Goal: Transaction & Acquisition: Purchase product/service

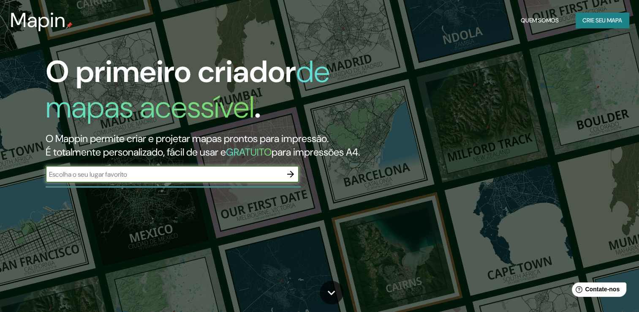
click at [135, 179] on input "text" at bounding box center [164, 174] width 236 height 10
type input "[GEOGRAPHIC_DATA]"
click at [288, 179] on icon "button" at bounding box center [290, 174] width 10 height 10
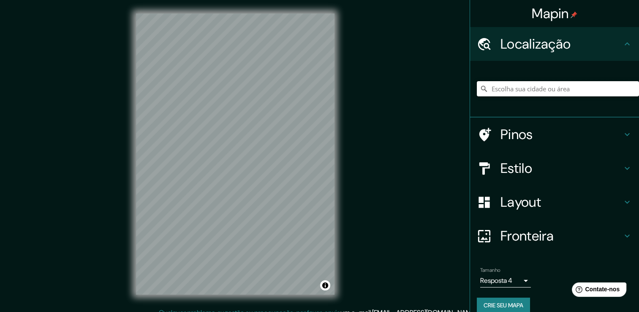
click at [507, 87] on input "Escolha sua cidade ou área" at bounding box center [558, 88] width 162 height 15
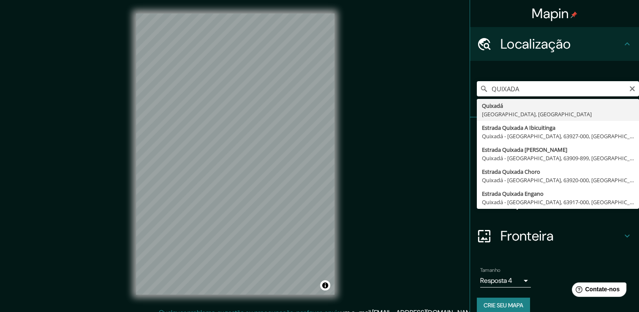
type input "Quixadá, [GEOGRAPHIC_DATA], [GEOGRAPHIC_DATA]"
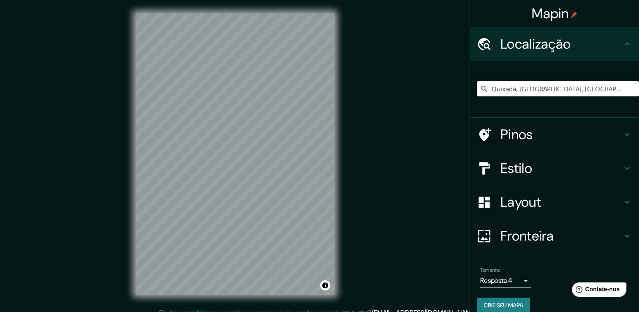
click at [622, 200] on icon at bounding box center [627, 202] width 10 height 10
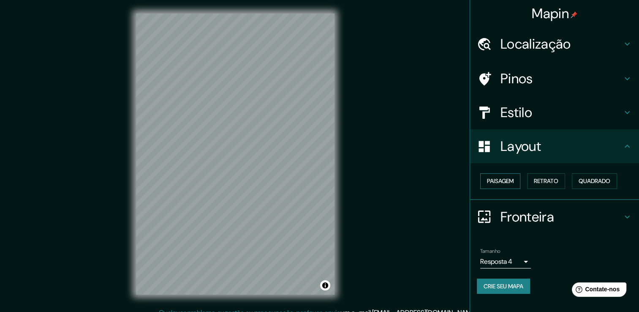
click at [507, 182] on font "Paisagem" at bounding box center [500, 181] width 27 height 11
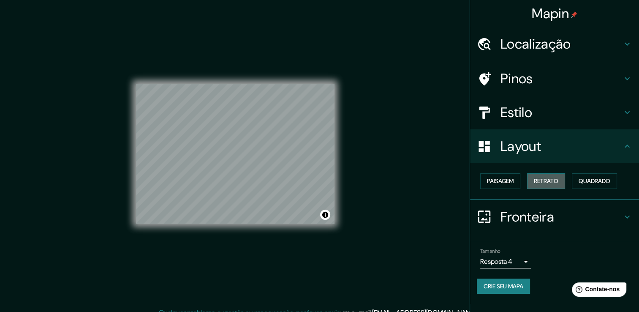
click at [537, 179] on font "Retrato" at bounding box center [546, 181] width 24 height 11
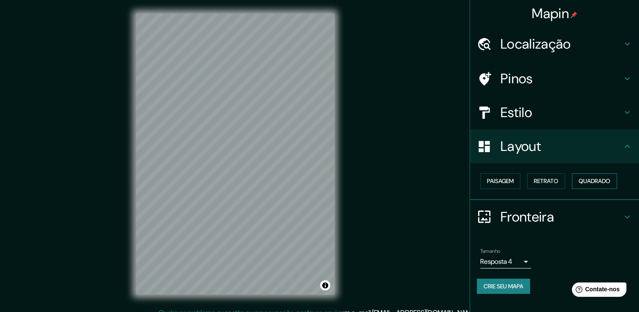
click at [584, 180] on font "Quadrado" at bounding box center [594, 181] width 32 height 11
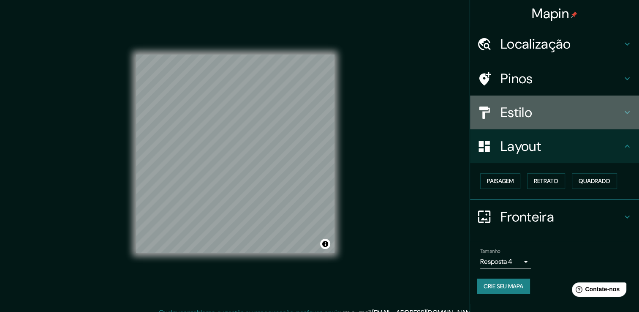
click at [555, 116] on h4 "Estilo" at bounding box center [561, 112] width 122 height 17
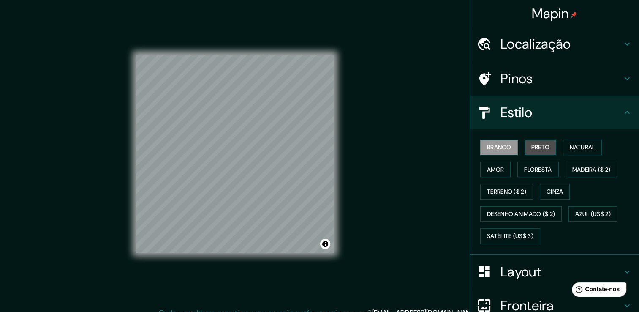
click at [538, 148] on font "Preto" at bounding box center [540, 147] width 19 height 11
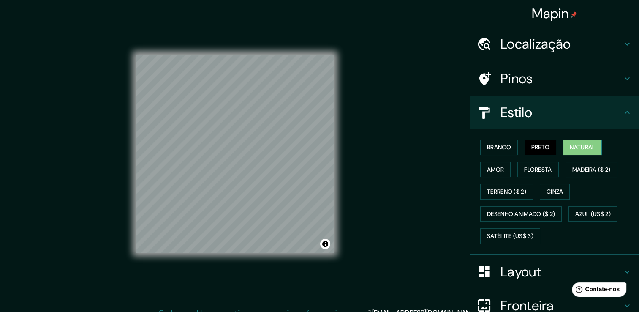
click at [572, 148] on font "Natural" at bounding box center [582, 147] width 25 height 11
click at [494, 168] on font "Amor" at bounding box center [495, 169] width 17 height 11
click at [510, 170] on div "Branco Preto Natural Amor Floresta Madeira ($ 2) Terreno ($ 2) Cinza Desenho an…" at bounding box center [558, 191] width 162 height 111
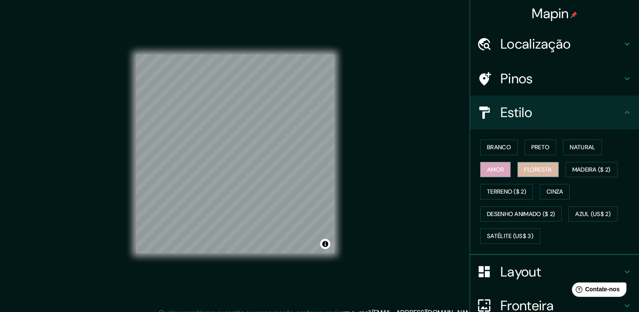
click at [524, 169] on font "Floresta" at bounding box center [537, 169] width 27 height 11
click at [583, 170] on font "Madeira ($ 2)" at bounding box center [591, 169] width 38 height 11
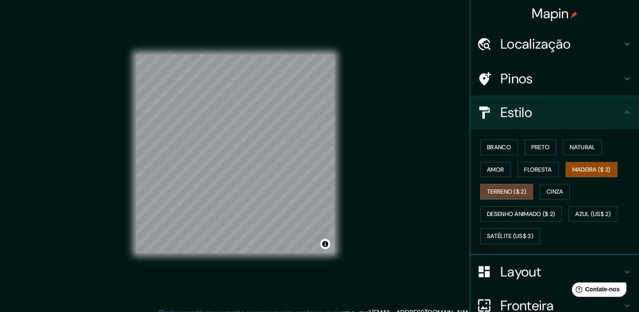
click at [511, 190] on font "Terreno ($ 2)" at bounding box center [506, 191] width 39 height 11
click at [535, 189] on div "Branco Preto Natural Amor Floresta Madeira ($ 2) Terreno ($ 2) Cinza Desenho an…" at bounding box center [558, 191] width 162 height 111
click at [549, 187] on font "Cinza" at bounding box center [554, 191] width 17 height 11
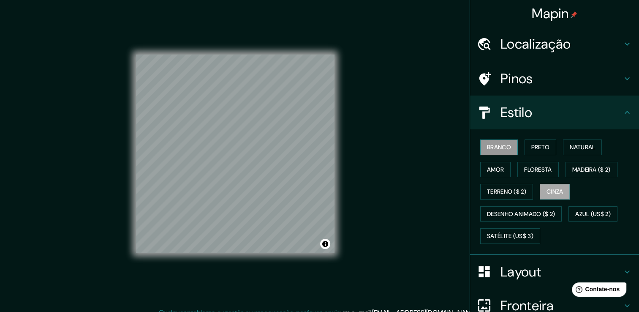
click at [487, 144] on font "Branco" at bounding box center [499, 147] width 24 height 11
click at [552, 78] on h4 "Pinos" at bounding box center [561, 78] width 122 height 17
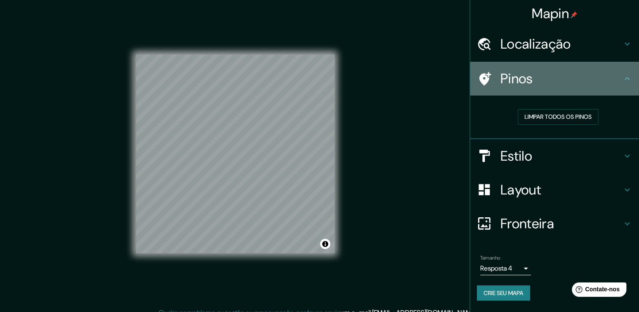
click at [552, 78] on h4 "Pinos" at bounding box center [561, 78] width 122 height 17
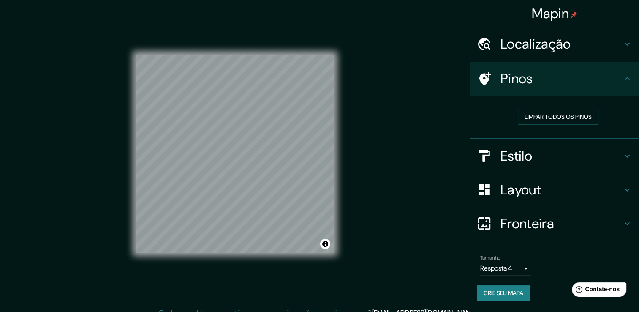
click at [562, 45] on h4 "Localização" at bounding box center [561, 43] width 122 height 17
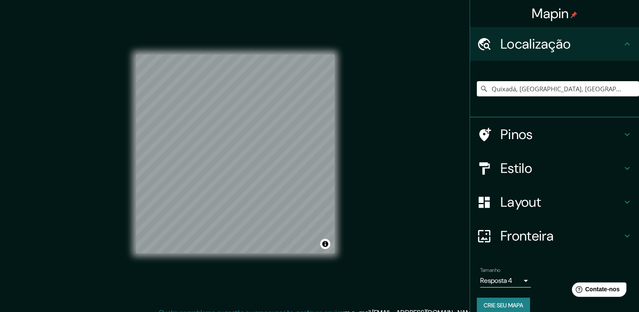
click at [562, 45] on h4 "Localização" at bounding box center [561, 43] width 122 height 17
click at [563, 84] on input "Quixadá, [GEOGRAPHIC_DATA], [GEOGRAPHIC_DATA]" at bounding box center [558, 88] width 162 height 15
drag, startPoint x: 562, startPoint y: 87, endPoint x: 439, endPoint y: 106, distance: 124.3
click at [445, 106] on div "Mapin Localização [GEOGRAPHIC_DATA], [GEOGRAPHIC_DATA], [GEOGRAPHIC_DATA] Pinos…" at bounding box center [319, 160] width 639 height 321
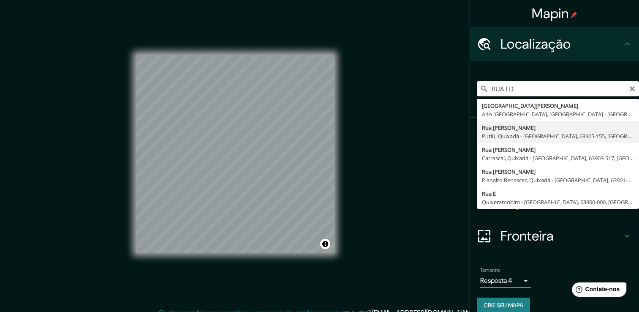
type input "[STREET_ADDRESS][PERSON_NAME]"
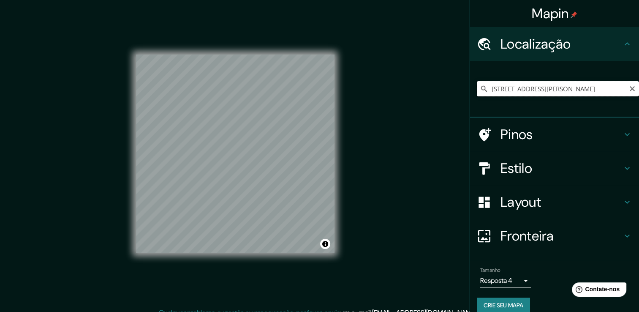
click at [532, 90] on input "[STREET_ADDRESS][PERSON_NAME]" at bounding box center [558, 88] width 162 height 15
type input "[GEOGRAPHIC_DATA][PERSON_NAME], [GEOGRAPHIC_DATA], [GEOGRAPHIC_DATA] - [GEOGRAP…"
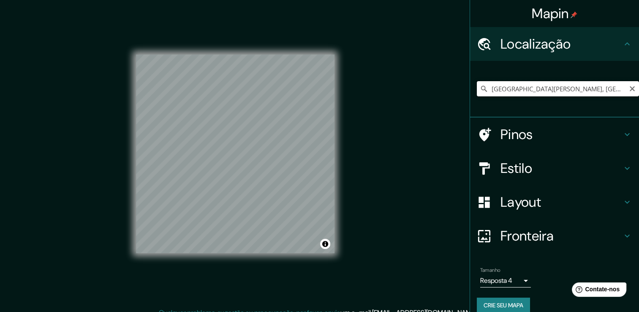
click at [523, 86] on input "[GEOGRAPHIC_DATA][PERSON_NAME], [GEOGRAPHIC_DATA], [GEOGRAPHIC_DATA] - [GEOGRAP…" at bounding box center [558, 88] width 162 height 15
click at [33, 180] on div "Mapin Localização [GEOGRAPHIC_DATA][PERSON_NAME], [GEOGRAPHIC_DATA], [GEOGRAPHI…" at bounding box center [319, 160] width 639 height 321
click at [338, 200] on div "© Mapbox © OpenStreetMap Improve this map" at bounding box center [234, 153] width 225 height 307
click at [365, 182] on div "Mapin Localização [GEOGRAPHIC_DATA][PERSON_NAME], [GEOGRAPHIC_DATA], [GEOGRAPHI…" at bounding box center [319, 160] width 639 height 321
click at [521, 232] on h4 "Fronteira" at bounding box center [561, 235] width 122 height 17
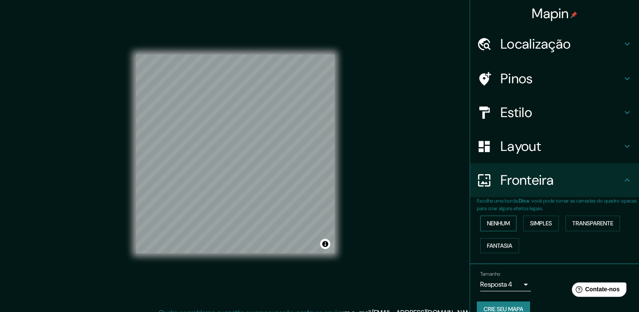
click at [491, 221] on font "Nenhum" at bounding box center [498, 223] width 23 height 11
click at [534, 221] on font "Simples" at bounding box center [541, 223] width 22 height 11
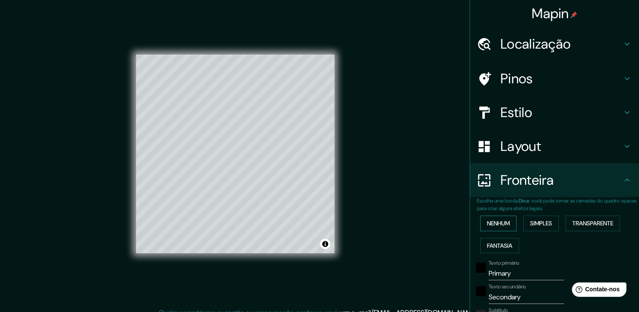
click at [503, 223] on font "Nenhum" at bounding box center [498, 223] width 23 height 11
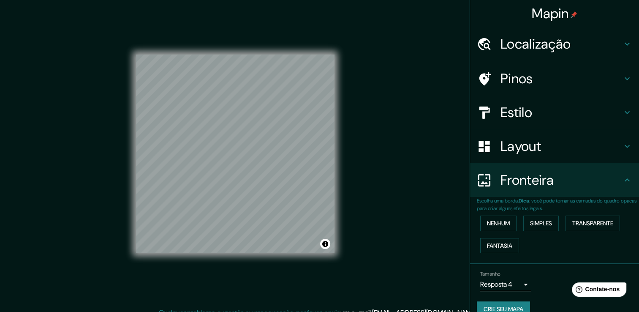
click at [525, 143] on h4 "Layout" at bounding box center [561, 146] width 122 height 17
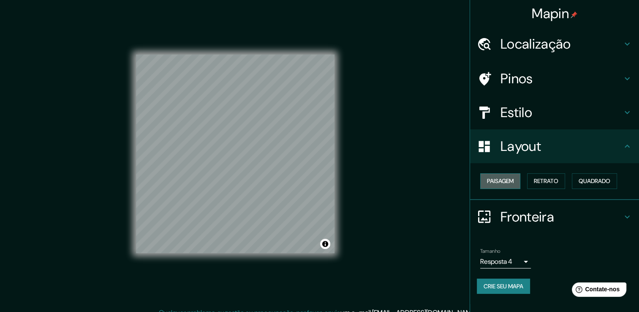
click at [510, 185] on font "Paisagem" at bounding box center [500, 181] width 27 height 11
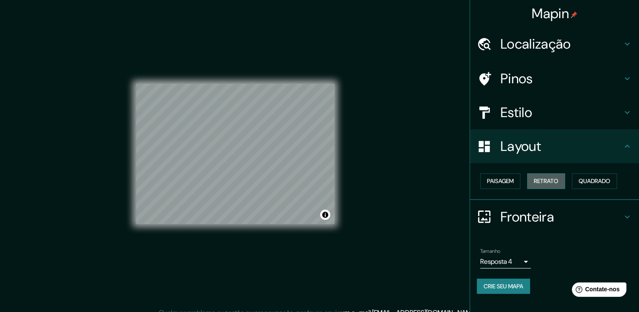
click at [542, 179] on font "Retrato" at bounding box center [546, 181] width 24 height 11
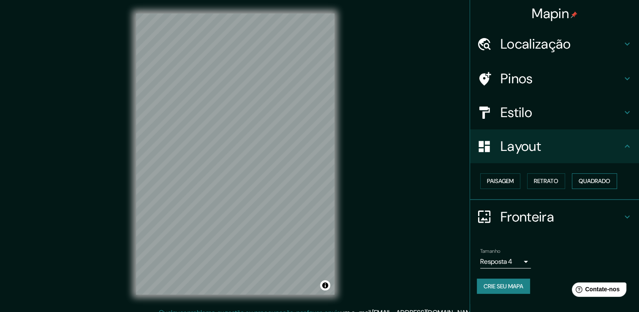
click at [606, 182] on font "Quadrado" at bounding box center [594, 181] width 32 height 11
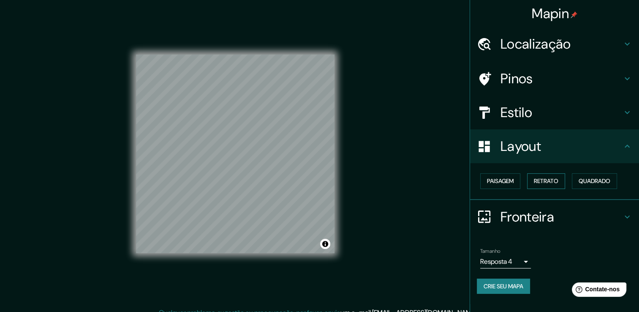
click at [549, 178] on font "Retrato" at bounding box center [546, 181] width 24 height 11
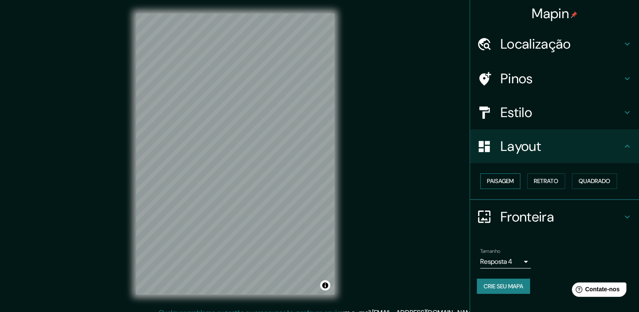
click at [509, 179] on font "Paisagem" at bounding box center [500, 181] width 27 height 11
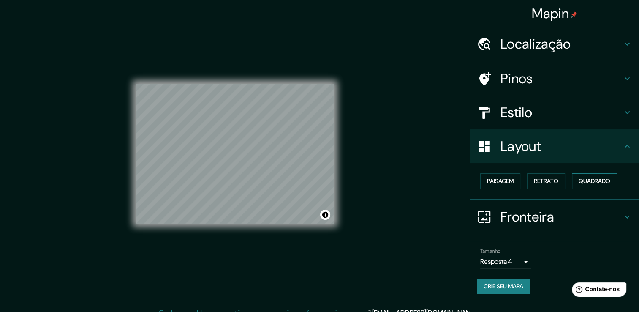
click at [592, 176] on font "Quadrado" at bounding box center [594, 181] width 32 height 11
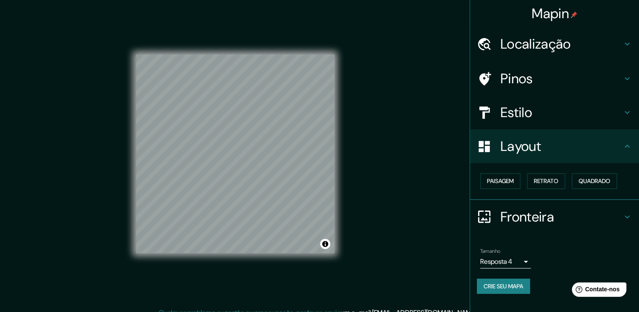
click at [522, 114] on h4 "Estilo" at bounding box center [561, 112] width 122 height 17
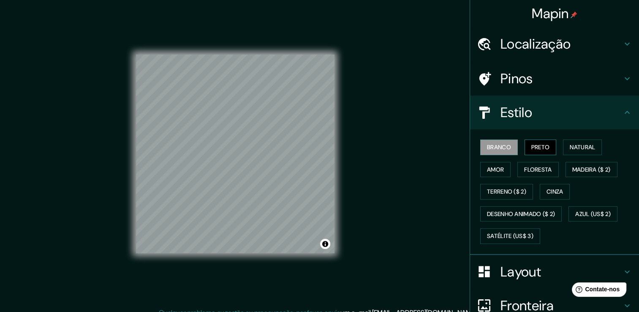
click at [533, 149] on font "Preto" at bounding box center [540, 147] width 19 height 11
click at [576, 151] on font "Natural" at bounding box center [582, 147] width 25 height 11
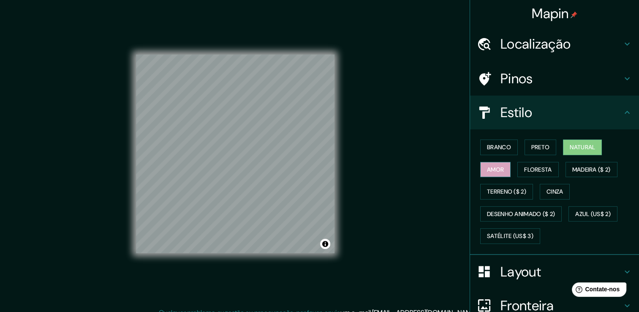
click at [487, 170] on font "Amor" at bounding box center [495, 169] width 17 height 11
click at [517, 170] on button "Floresta" at bounding box center [537, 170] width 41 height 16
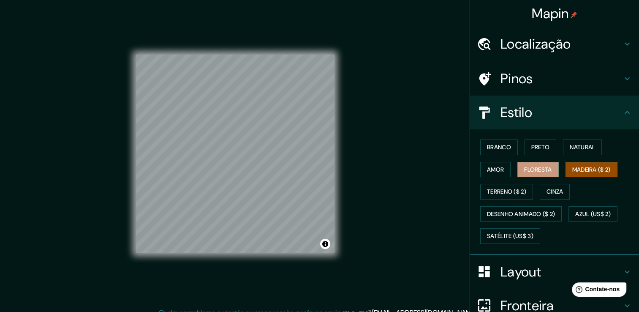
click at [576, 169] on font "Madeira ($ 2)" at bounding box center [591, 169] width 38 height 11
click at [503, 190] on font "Terreno ($ 2)" at bounding box center [506, 191] width 39 height 11
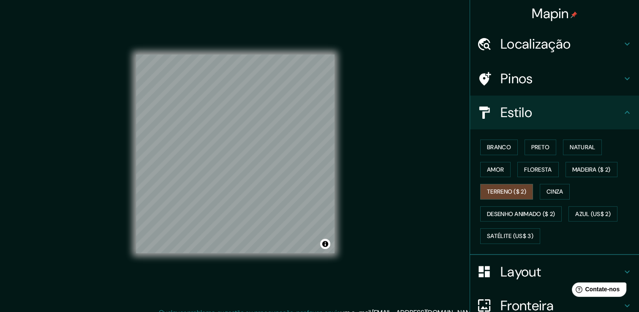
click at [534, 192] on div "Branco Preto Natural Amor Floresta Madeira ($ 2) Terreno ($ 2) Cinza Desenho an…" at bounding box center [558, 191] width 162 height 111
click at [546, 191] on font "Cinza" at bounding box center [554, 191] width 17 height 11
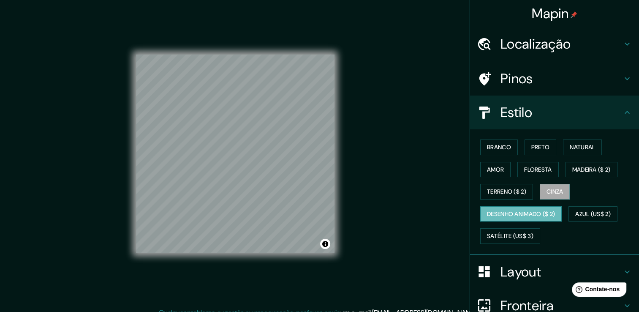
click at [513, 212] on font "Desenho animado ($ 2)" at bounding box center [521, 214] width 68 height 11
click at [589, 214] on font "Azul (US$ 2)" at bounding box center [592, 214] width 35 height 11
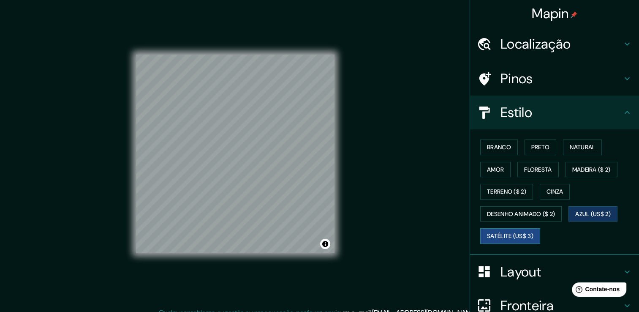
click at [513, 231] on font "Satélite (US$ 3)" at bounding box center [510, 236] width 46 height 11
click at [493, 147] on font "Branco" at bounding box center [499, 147] width 24 height 11
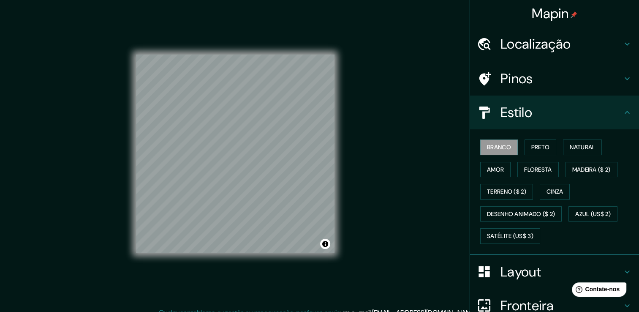
click at [431, 48] on div "Mapin Localização [GEOGRAPHIC_DATA][PERSON_NAME], [GEOGRAPHIC_DATA], [GEOGRAPHI…" at bounding box center [319, 160] width 639 height 321
click at [552, 116] on h4 "Estilo" at bounding box center [561, 112] width 122 height 17
click at [622, 109] on icon at bounding box center [627, 112] width 10 height 10
click at [622, 110] on icon at bounding box center [627, 112] width 10 height 10
click at [372, 199] on div "Mapin Localização [GEOGRAPHIC_DATA][PERSON_NAME], [GEOGRAPHIC_DATA], [GEOGRAPHI…" at bounding box center [319, 160] width 639 height 321
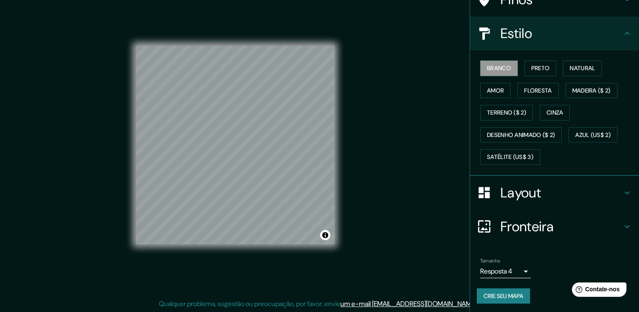
scroll to position [9, 0]
click at [513, 269] on body "Mapin Localização [GEOGRAPHIC_DATA][PERSON_NAME], [GEOGRAPHIC_DATA], [GEOGRAPHI…" at bounding box center [319, 147] width 639 height 312
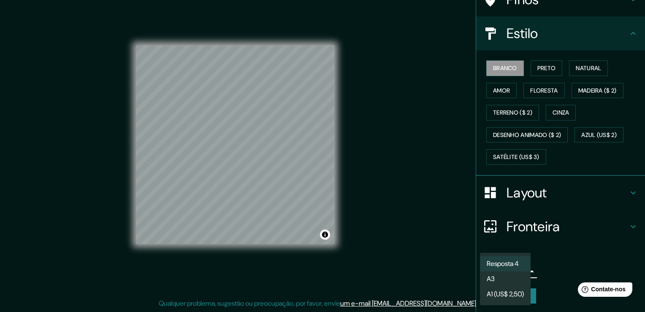
click at [510, 275] on li "A3" at bounding box center [505, 278] width 51 height 15
click at [515, 270] on body "Mapin Localização [GEOGRAPHIC_DATA][PERSON_NAME], [GEOGRAPHIC_DATA], [GEOGRAPHI…" at bounding box center [322, 147] width 645 height 312
click at [513, 261] on font "Resposta 4" at bounding box center [501, 263] width 32 height 10
type input "single"
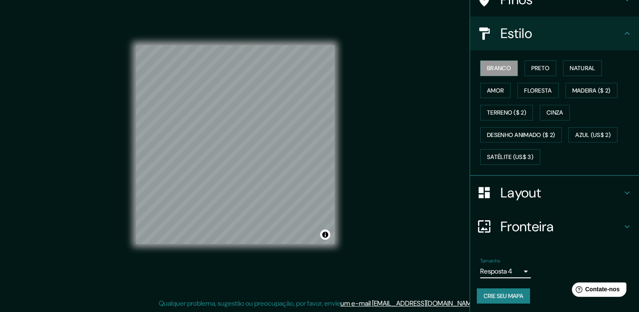
click at [508, 293] on font "Crie seu mapa" at bounding box center [503, 296] width 40 height 11
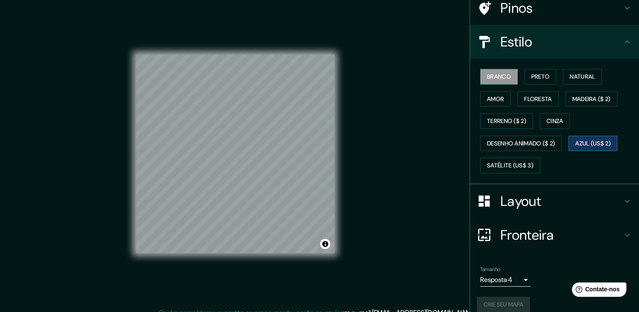
scroll to position [79, 0]
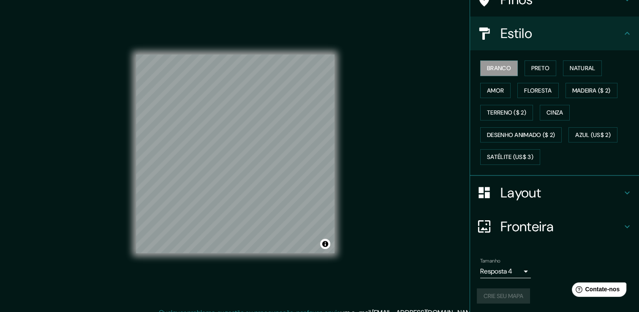
click at [485, 292] on div "Crie seu mapa" at bounding box center [554, 296] width 155 height 16
click at [511, 266] on body "Mapin Localização [GEOGRAPHIC_DATA][PERSON_NAME], [GEOGRAPHIC_DATA], [GEOGRAPHI…" at bounding box center [319, 156] width 639 height 312
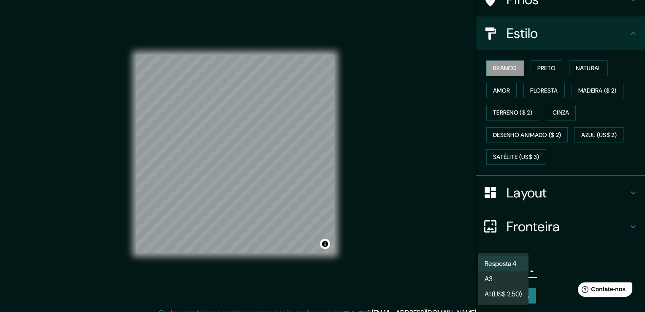
click at [560, 264] on div at bounding box center [322, 156] width 645 height 312
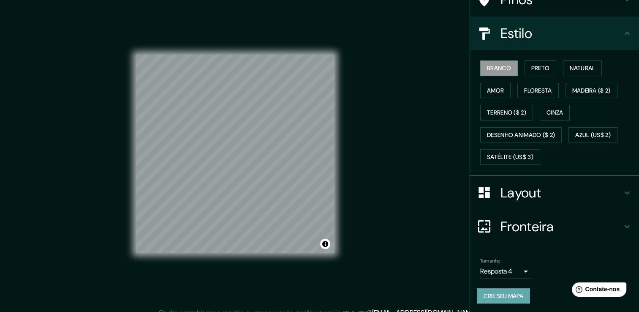
click at [511, 294] on font "Crie seu mapa" at bounding box center [503, 296] width 40 height 11
